Goal: Information Seeking & Learning: Learn about a topic

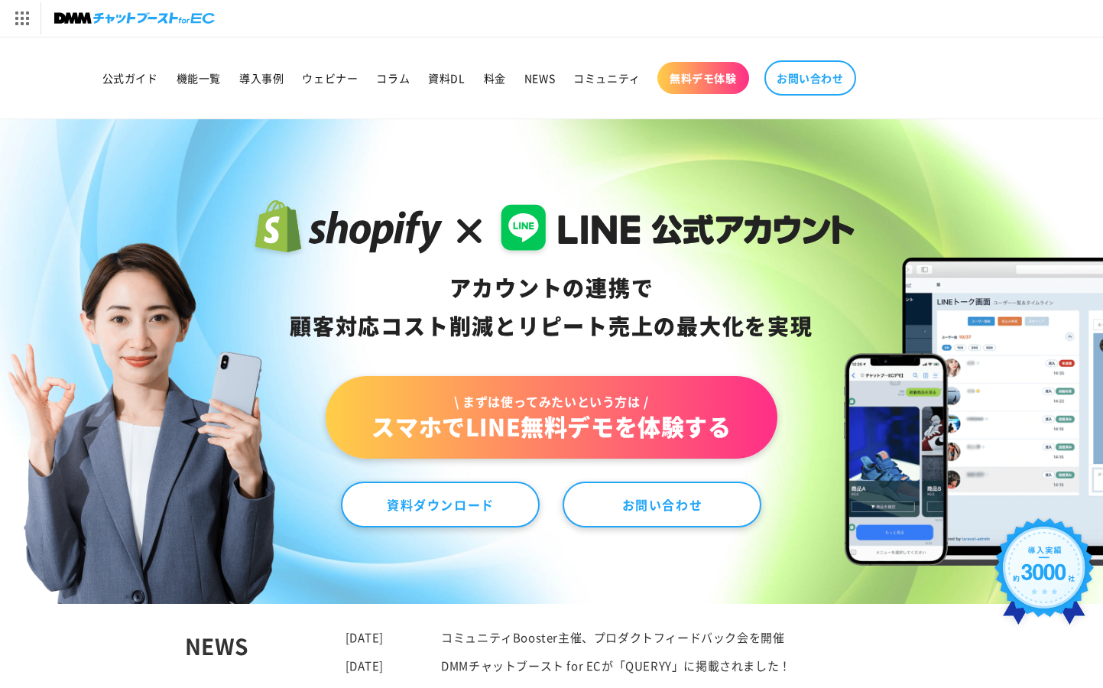
click at [180, 101] on ul "公式ガイド 機能一覧 導入事例 ウェビナー コラム 資料DL 料金 NEWS コミュニティ 無料デモ体験 お問い合わせ" at bounding box center [478, 78] width 771 height 50
click at [120, 76] on span "公式ガイド" at bounding box center [130, 78] width 56 height 14
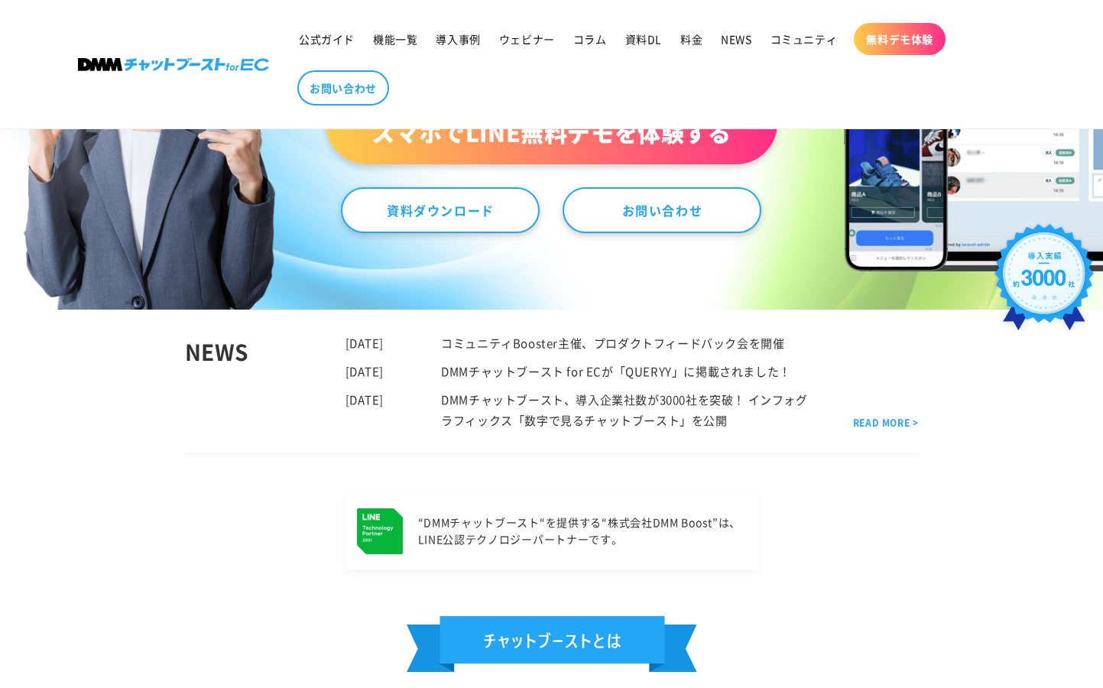
scroll to position [885, 0]
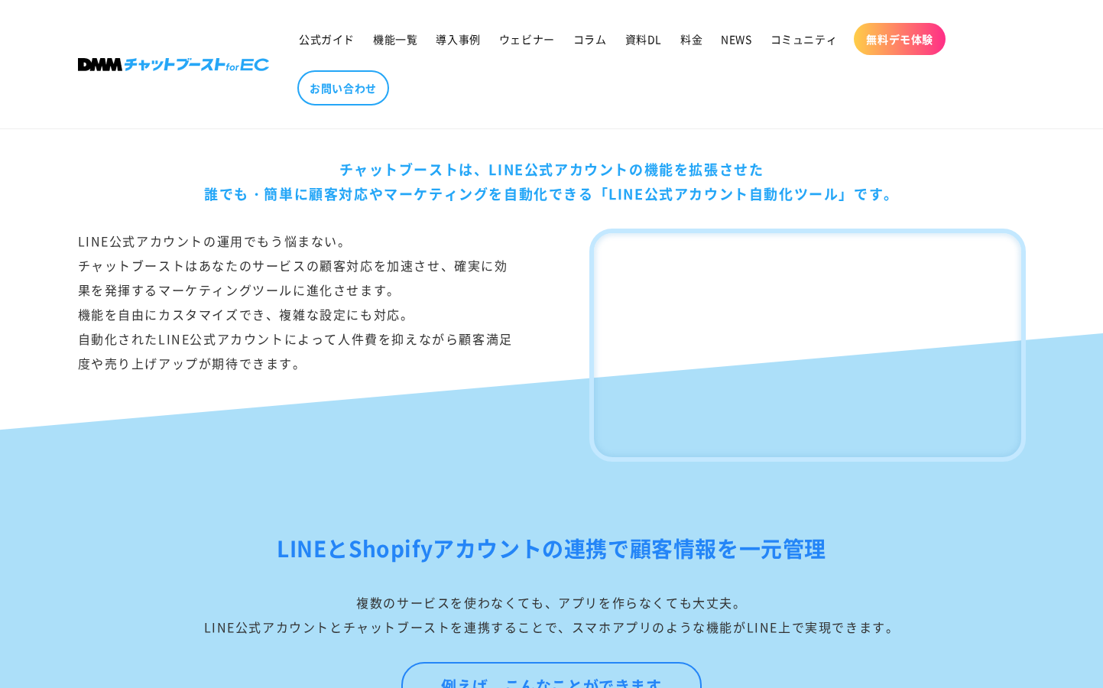
click at [163, 440] on div "LINE公式アカウントの運用でもう悩まない。 チャットブーストはあなたのサービスの顧客対応を加速させ、確実に効果を発揮するマーケティングツールに進化させます。…" at bounding box center [296, 345] width 436 height 233
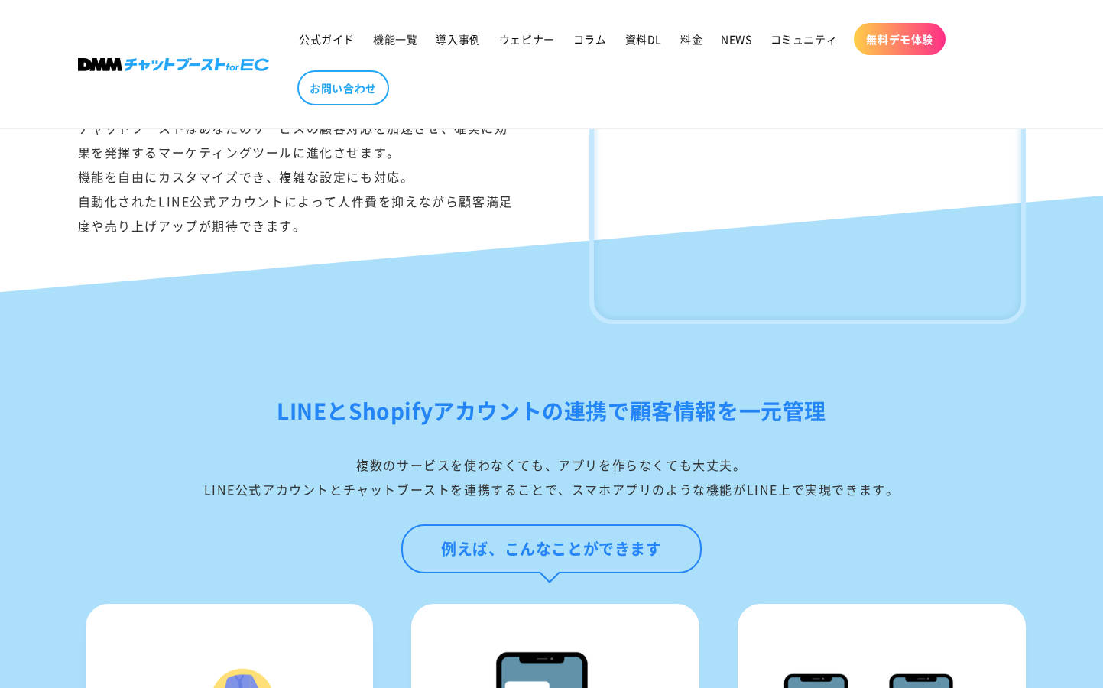
scroll to position [1031, 0]
